Goal: Task Accomplishment & Management: Complete application form

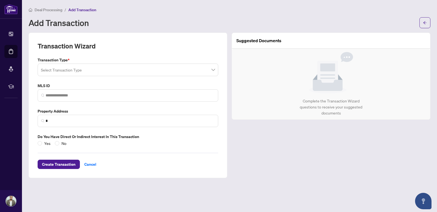
click at [66, 67] on input "search" at bounding box center [125, 71] width 169 height 12
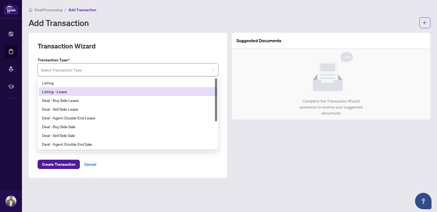
click at [64, 94] on div "Listing - Lease" at bounding box center [128, 92] width 172 height 6
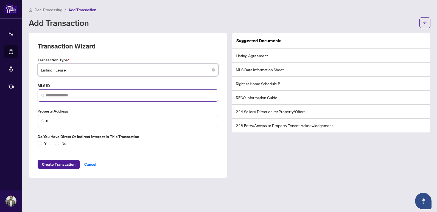
paste input "*********"
type input "*********"
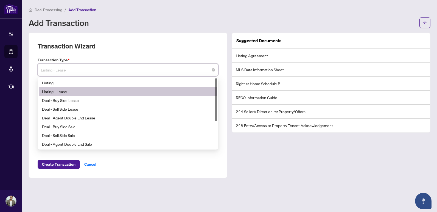
click at [67, 90] on div "Listing - Lease" at bounding box center [128, 92] width 172 height 6
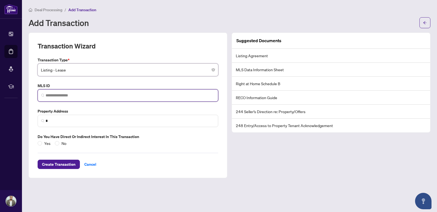
click at [66, 94] on input "search" at bounding box center [130, 96] width 169 height 6
paste input "*********"
type input "*********"
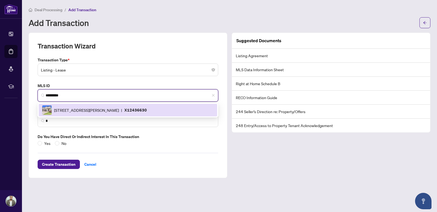
click at [84, 113] on span "[STREET_ADDRESS][PERSON_NAME]" at bounding box center [86, 110] width 65 height 6
type input "**********"
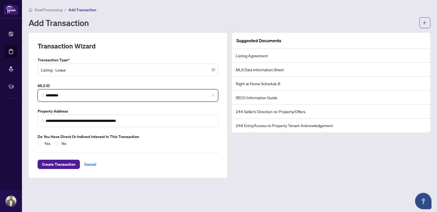
type input "*********"
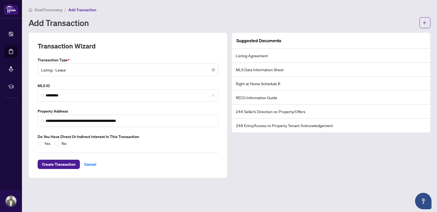
click at [58, 146] on div "Create Transaction Cancel" at bounding box center [128, 157] width 180 height 23
click at [57, 167] on span "Create Transaction" at bounding box center [58, 164] width 33 height 9
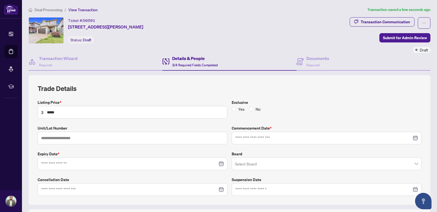
type input "**********"
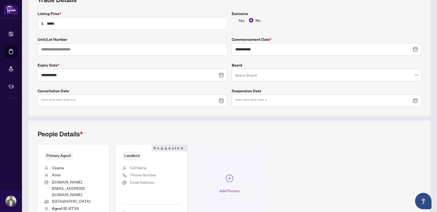
scroll to position [119, 0]
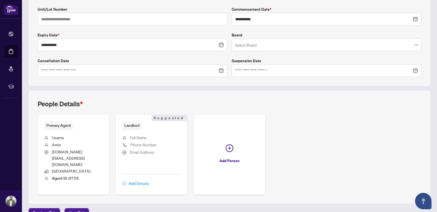
click at [141, 179] on span "Add Details" at bounding box center [138, 183] width 21 height 9
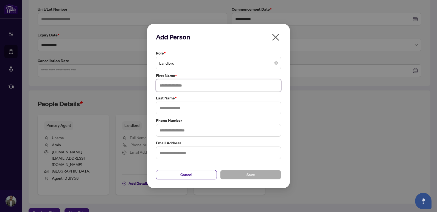
click at [180, 89] on input "text" at bounding box center [218, 85] width 125 height 13
type input "*********"
type input "****"
click at [258, 171] on button "Save" at bounding box center [250, 174] width 61 height 9
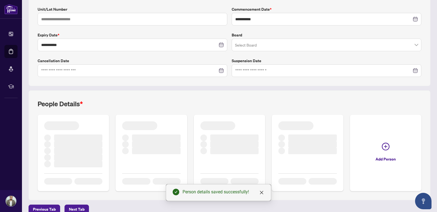
scroll to position [119, 0]
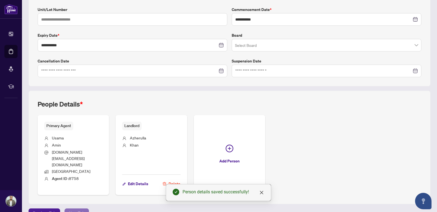
click at [82, 209] on span "Next Tab" at bounding box center [77, 213] width 16 height 9
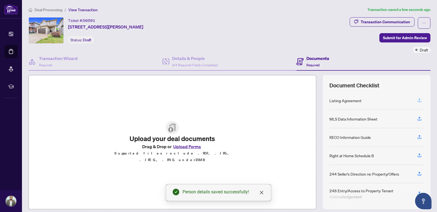
click at [417, 100] on icon "button" at bounding box center [419, 100] width 5 height 5
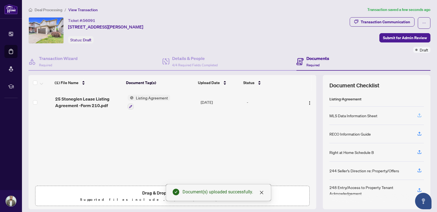
click at [418, 116] on icon "button" at bounding box center [419, 115] width 2 height 3
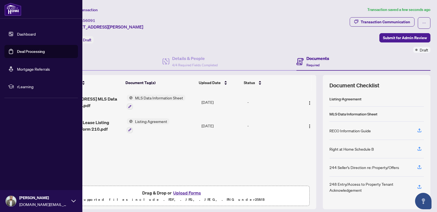
click at [17, 53] on link "Deal Processing" at bounding box center [31, 51] width 28 height 5
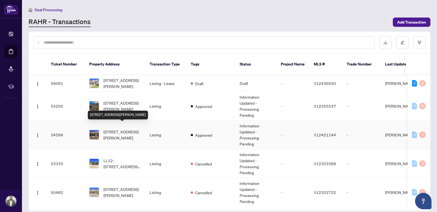
click at [125, 129] on span "[STREET_ADDRESS][PERSON_NAME]" at bounding box center [121, 135] width 37 height 12
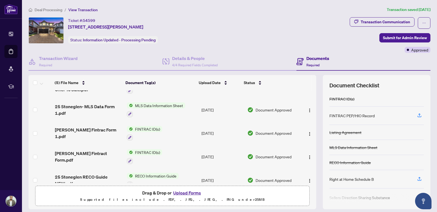
scroll to position [25, 0]
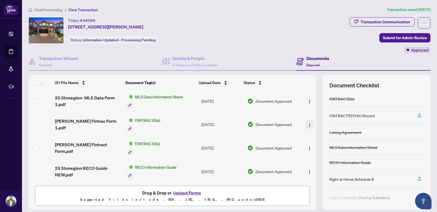
click at [307, 125] on img "button" at bounding box center [309, 125] width 4 height 4
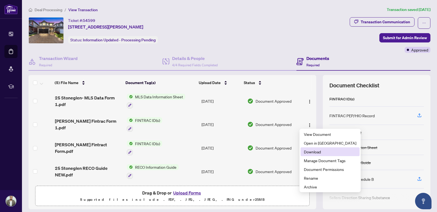
click at [311, 152] on span "Download" at bounding box center [330, 152] width 52 height 6
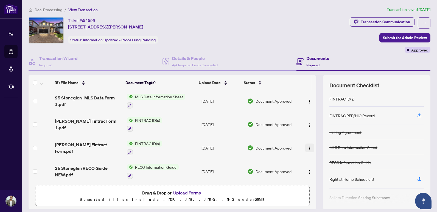
click at [307, 148] on img "button" at bounding box center [309, 148] width 4 height 4
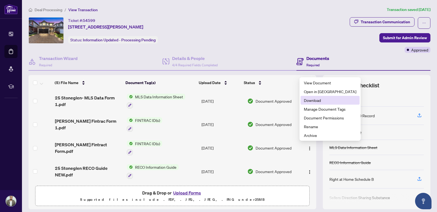
click at [312, 99] on span "Download" at bounding box center [330, 100] width 52 height 6
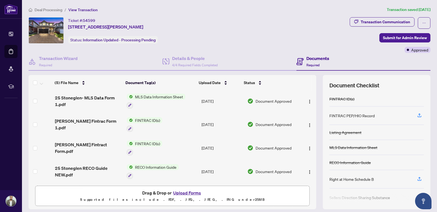
click at [268, 46] on div "Ticket #: 54599 [STREET_ADDRESS][PERSON_NAME] Status: Information Updated - Pro…" at bounding box center [187, 35] width 321 height 36
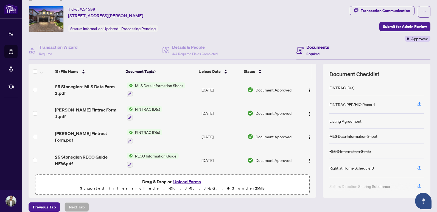
scroll to position [18, 0]
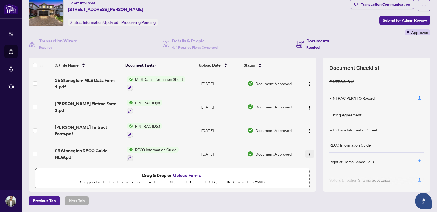
click at [307, 153] on img "button" at bounding box center [309, 154] width 4 height 4
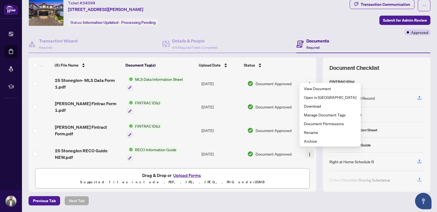
click at [307, 152] on img "button" at bounding box center [309, 154] width 4 height 4
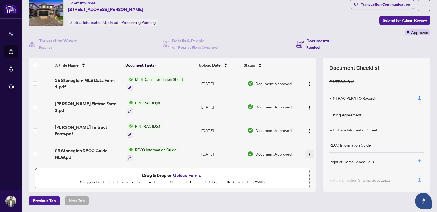
click at [307, 152] on img "button" at bounding box center [309, 154] width 4 height 4
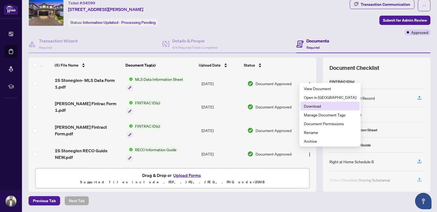
click at [309, 105] on span "Download" at bounding box center [330, 106] width 52 height 6
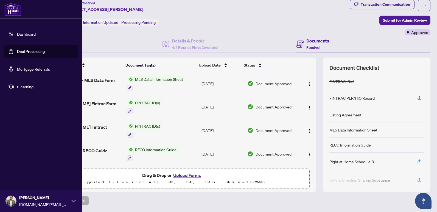
click at [17, 50] on link "Deal Processing" at bounding box center [31, 51] width 28 height 5
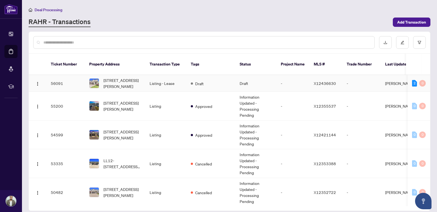
click at [152, 77] on td "Listing - Lease" at bounding box center [165, 83] width 41 height 17
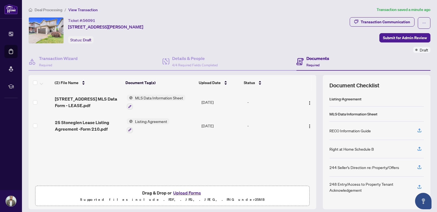
click at [183, 194] on button "Upload Forms" at bounding box center [186, 193] width 31 height 7
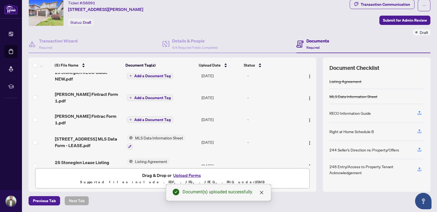
scroll to position [12, 0]
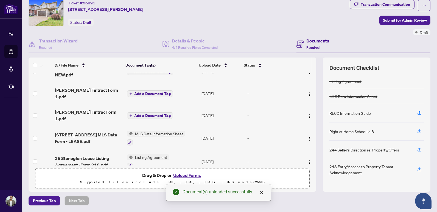
click at [156, 131] on span "MLS Data Information Sheet" at bounding box center [159, 134] width 52 height 6
click at [139, 114] on span "Add a Document Tag" at bounding box center [152, 116] width 36 height 4
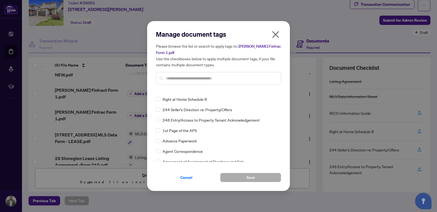
scroll to position [55, 0]
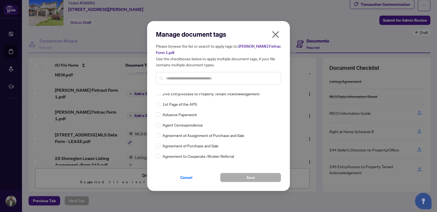
click at [174, 83] on div at bounding box center [218, 78] width 125 height 13
click at [176, 78] on input "text" at bounding box center [221, 78] width 110 height 6
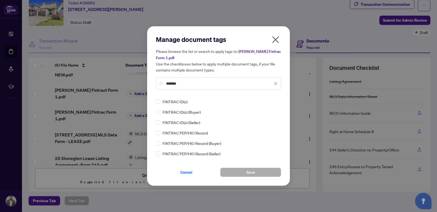
scroll to position [0, 0]
type input "*******"
click at [250, 175] on span "Save" at bounding box center [250, 172] width 9 height 9
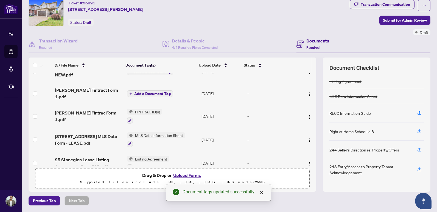
click at [145, 92] on span "Add a Document Tag" at bounding box center [152, 94] width 36 height 4
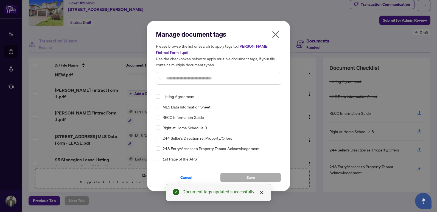
click at [192, 88] on div "Manage document tags Please browse the list or search to apply tags to: [PERSON…" at bounding box center [218, 59] width 125 height 59
click at [189, 75] on div at bounding box center [218, 78] width 125 height 13
click at [191, 77] on input "text" at bounding box center [221, 78] width 110 height 6
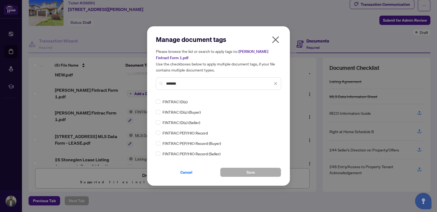
type input "*******"
click at [264, 177] on div "Manage document tags Please browse the list or search to apply tags to: [PERSON…" at bounding box center [218, 106] width 143 height 160
click at [263, 173] on button "Save" at bounding box center [250, 172] width 61 height 9
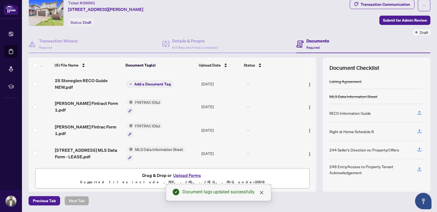
click at [148, 86] on span "Add a Document Tag" at bounding box center [152, 84] width 36 height 4
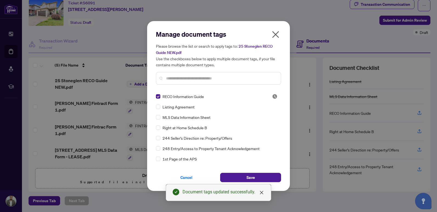
click at [244, 183] on div "Manage document tags Please browse the list or search to apply tags to: 25 Ston…" at bounding box center [218, 106] width 143 height 170
click at [244, 179] on button "Save" at bounding box center [250, 177] width 61 height 9
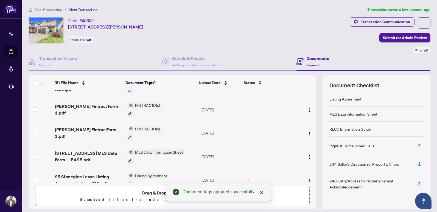
scroll to position [25, 0]
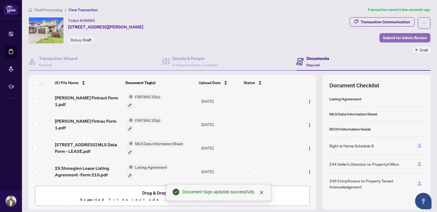
click at [383, 38] on span "Submit for Admin Review" at bounding box center [405, 37] width 44 height 9
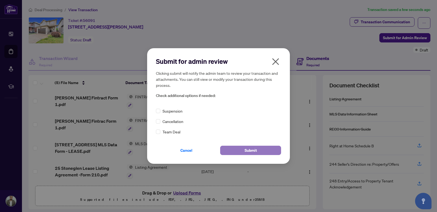
click at [255, 152] on span "Submit" at bounding box center [250, 150] width 12 height 9
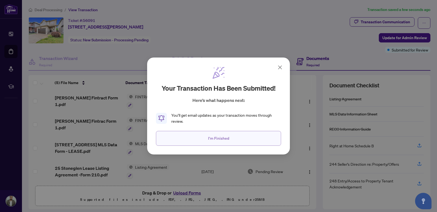
click at [237, 138] on button "I'm Finished" at bounding box center [218, 138] width 125 height 15
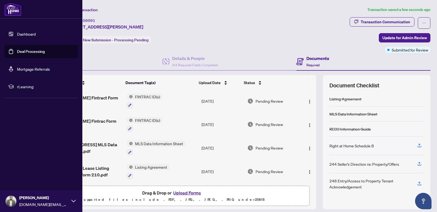
click at [20, 51] on link "Deal Processing" at bounding box center [31, 51] width 28 height 5
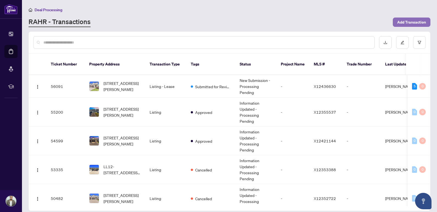
click at [408, 20] on span "Add Transaction" at bounding box center [411, 22] width 29 height 9
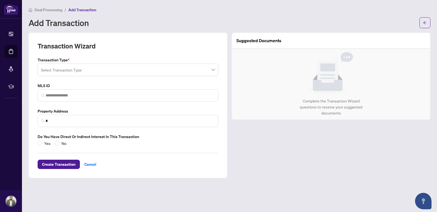
click at [87, 69] on input "search" at bounding box center [125, 71] width 169 height 12
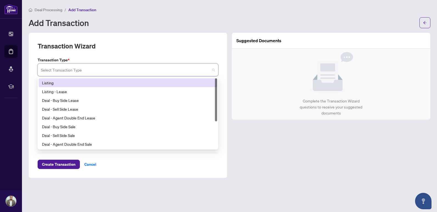
click at [70, 81] on div "Listing" at bounding box center [128, 83] width 172 height 6
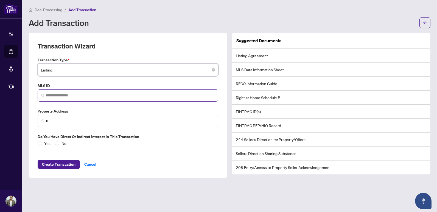
click at [84, 92] on span at bounding box center [128, 95] width 180 height 12
paste input "*********"
click at [67, 124] on span "*" at bounding box center [128, 121] width 180 height 12
type input "*********"
click at [73, 93] on input "*********" at bounding box center [130, 96] width 169 height 6
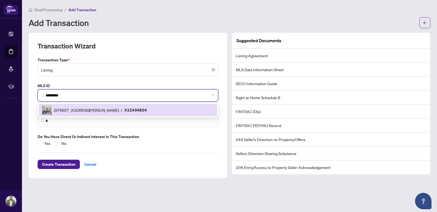
click at [72, 114] on div "[STREET_ADDRESS][PERSON_NAME] | X12434824" at bounding box center [128, 110] width 172 height 10
type input "**********"
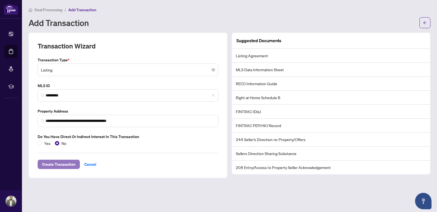
click at [54, 166] on span "Create Transaction" at bounding box center [58, 164] width 33 height 9
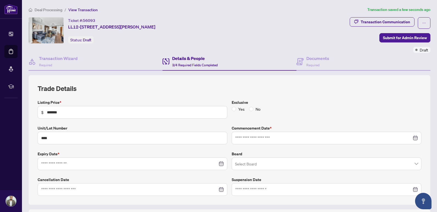
type input "**********"
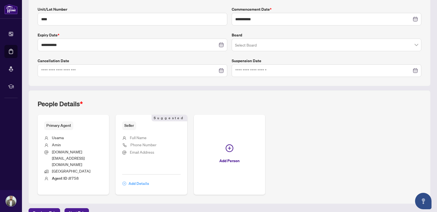
click at [134, 179] on span "Add Details" at bounding box center [138, 183] width 21 height 9
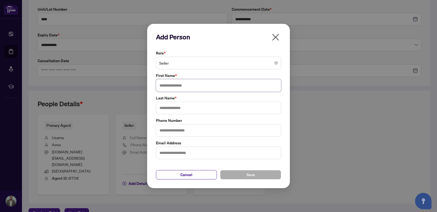
click at [173, 81] on input "text" at bounding box center [218, 85] width 125 height 13
type input "********"
type input "******"
click at [243, 176] on button "Save" at bounding box center [250, 174] width 61 height 9
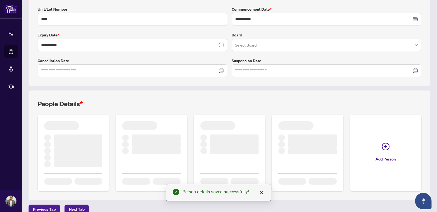
scroll to position [119, 0]
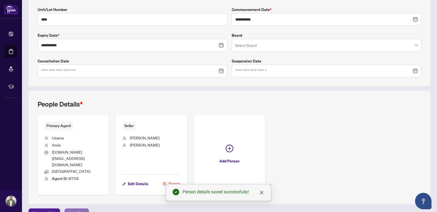
click at [70, 209] on span "Next Tab" at bounding box center [77, 213] width 16 height 9
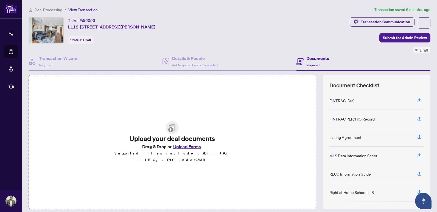
click at [187, 147] on button "Upload Forms" at bounding box center [186, 146] width 31 height 7
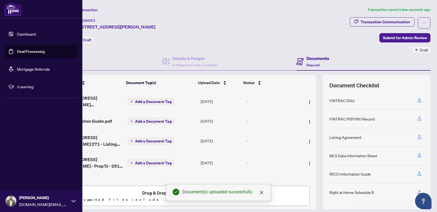
click at [27, 54] on link "Deal Processing" at bounding box center [31, 51] width 28 height 5
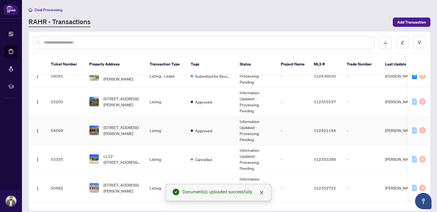
scroll to position [27, 0]
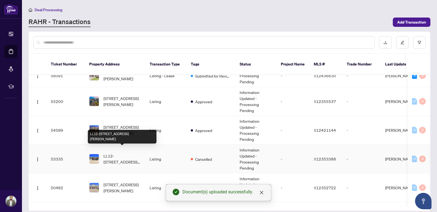
click at [124, 156] on span "LL12-[STREET_ADDRESS][PERSON_NAME]" at bounding box center [121, 159] width 37 height 12
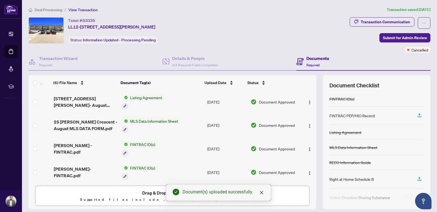
scroll to position [48, 0]
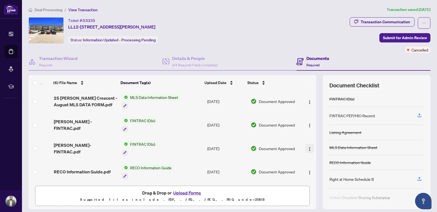
click at [307, 148] on img "button" at bounding box center [309, 149] width 4 height 4
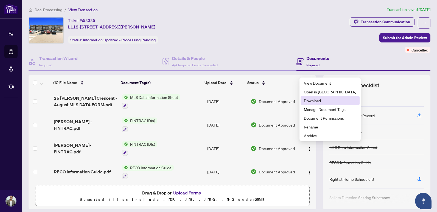
click at [310, 101] on span "Download" at bounding box center [330, 101] width 52 height 6
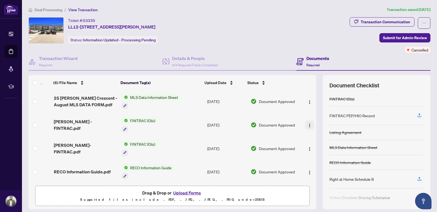
click at [307, 126] on img "button" at bounding box center [309, 125] width 4 height 4
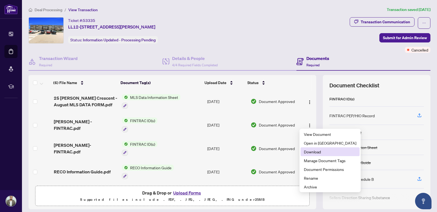
click at [311, 152] on span "Download" at bounding box center [330, 152] width 52 height 6
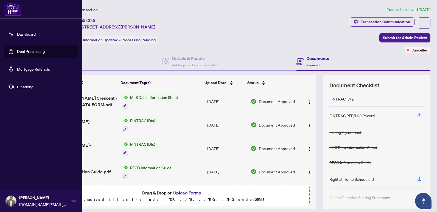
click at [17, 49] on link "Deal Processing" at bounding box center [31, 51] width 28 height 5
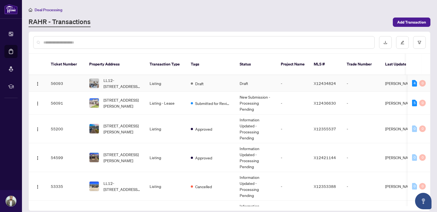
click at [148, 82] on td "Listing" at bounding box center [165, 83] width 41 height 17
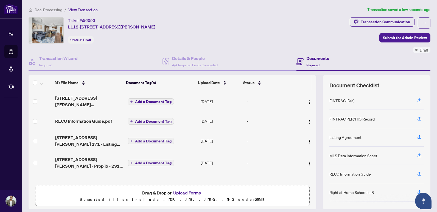
click at [188, 192] on button "Upload Forms" at bounding box center [186, 193] width 31 height 7
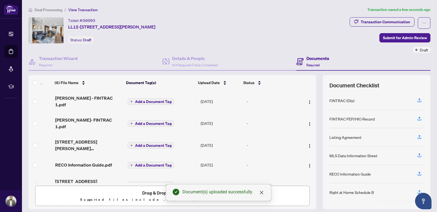
click at [136, 100] on span "Add a Document Tag" at bounding box center [153, 102] width 36 height 4
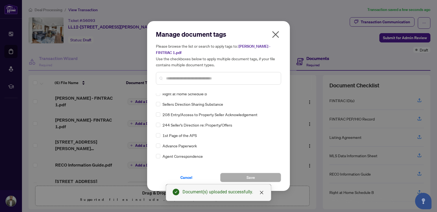
scroll to position [82, 0]
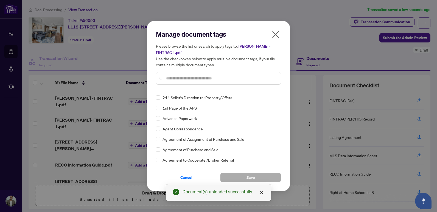
click at [174, 76] on input "text" at bounding box center [221, 78] width 110 height 6
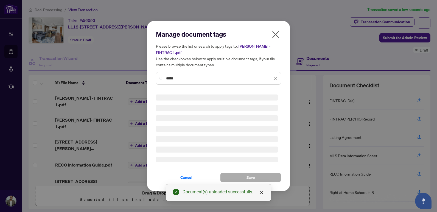
scroll to position [0, 0]
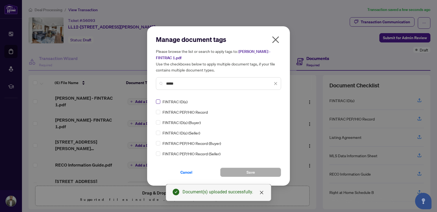
type input "*****"
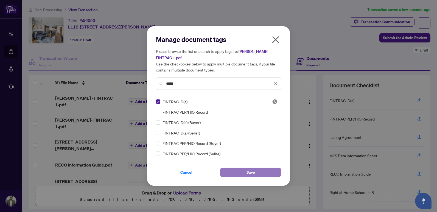
click at [255, 169] on span "Save" at bounding box center [250, 172] width 9 height 9
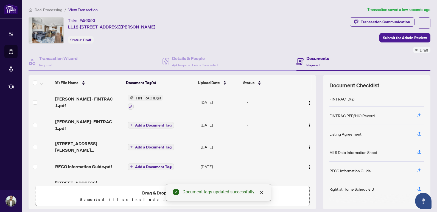
click at [152, 123] on span "Add a Document Tag" at bounding box center [153, 125] width 36 height 4
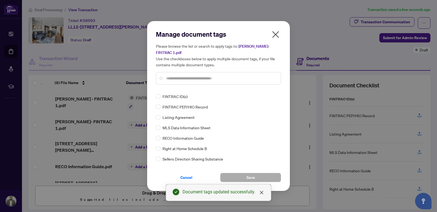
click at [188, 88] on div "Manage document tags Please browse the list or search to apply tags to: [PERSON…" at bounding box center [218, 59] width 125 height 59
click at [248, 178] on span "Save" at bounding box center [250, 177] width 9 height 9
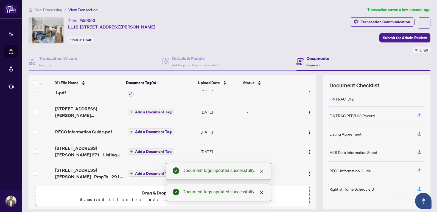
scroll to position [39, 0]
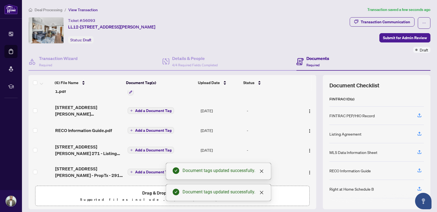
click at [145, 109] on span "Add a Document Tag" at bounding box center [153, 111] width 36 height 4
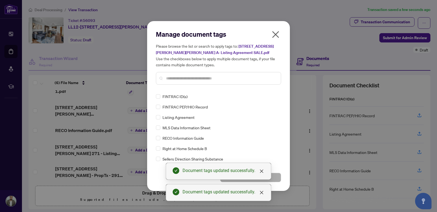
click at [192, 76] on input "text" at bounding box center [221, 78] width 110 height 6
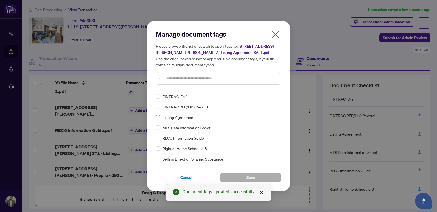
click at [157, 115] on label at bounding box center [158, 117] width 4 height 6
click at [240, 177] on button "Save" at bounding box center [250, 177] width 61 height 9
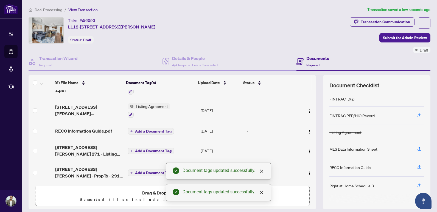
click at [143, 131] on span "Add a Document Tag" at bounding box center [153, 131] width 36 height 4
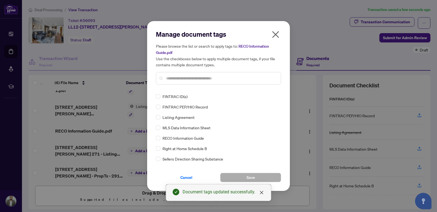
click at [194, 79] on input "text" at bounding box center [221, 78] width 110 height 6
type input "***"
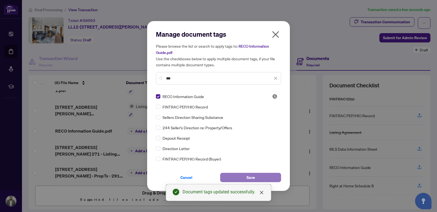
click at [250, 178] on span "Save" at bounding box center [250, 177] width 9 height 9
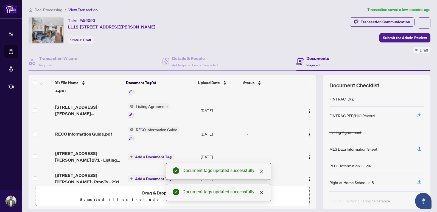
click at [148, 155] on span "Add a Document Tag" at bounding box center [153, 157] width 36 height 4
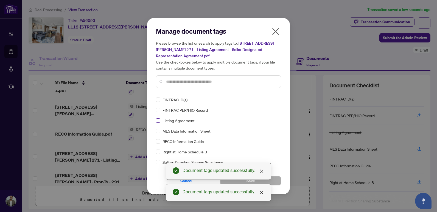
click at [158, 118] on label at bounding box center [158, 121] width 4 height 6
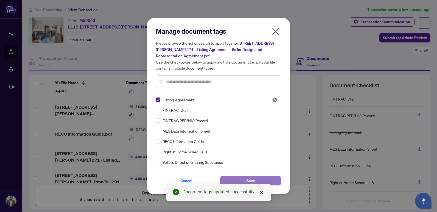
click at [273, 182] on button "Save" at bounding box center [250, 180] width 61 height 9
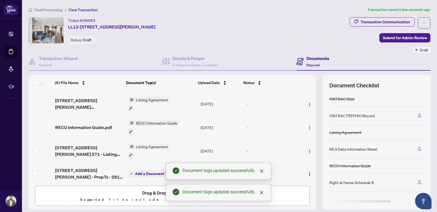
scroll to position [47, 0]
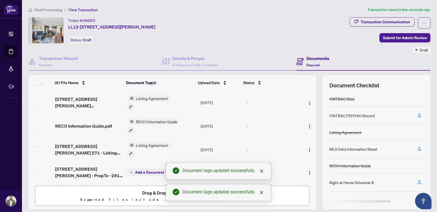
click at [143, 171] on span "Add a Document Tag" at bounding box center [153, 173] width 36 height 4
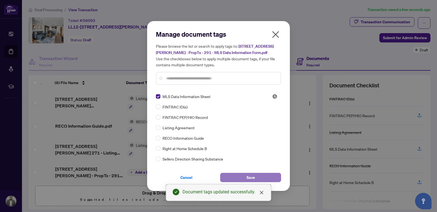
click at [278, 176] on button "Save" at bounding box center [250, 177] width 61 height 9
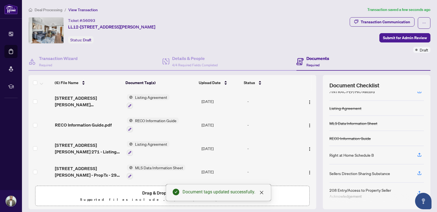
scroll to position [0, 0]
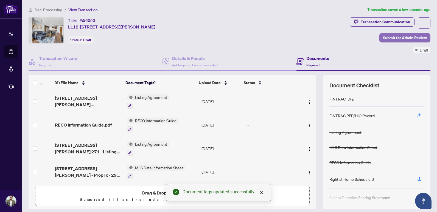
click at [396, 38] on span "Submit for Admin Review" at bounding box center [405, 37] width 44 height 9
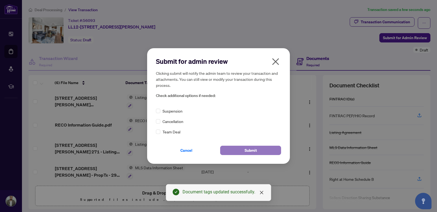
click at [259, 150] on button "Submit" at bounding box center [250, 150] width 61 height 9
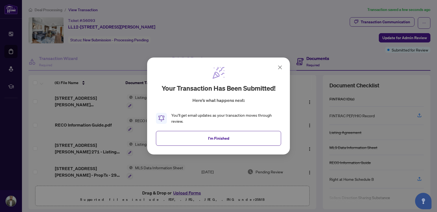
click at [208, 140] on button "I'm Finished" at bounding box center [218, 138] width 125 height 15
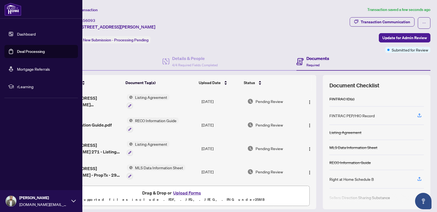
click at [17, 51] on link "Deal Processing" at bounding box center [31, 51] width 28 height 5
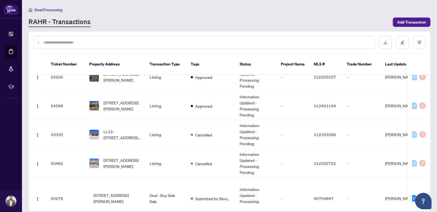
scroll to position [60, 0]
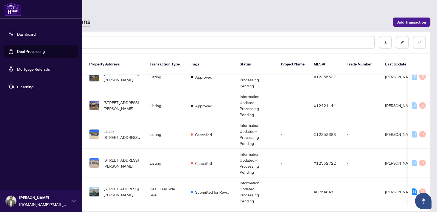
click at [17, 53] on link "Deal Processing" at bounding box center [31, 51] width 28 height 5
